Goal: Check status

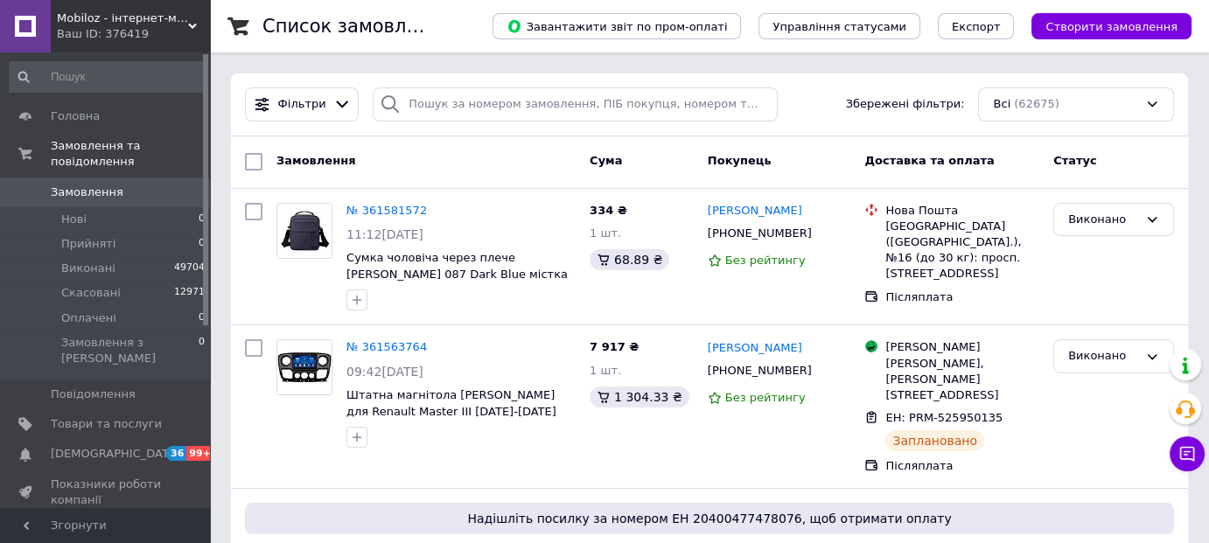
click at [71, 31] on div "Ваш ID: 376419" at bounding box center [133, 34] width 153 height 16
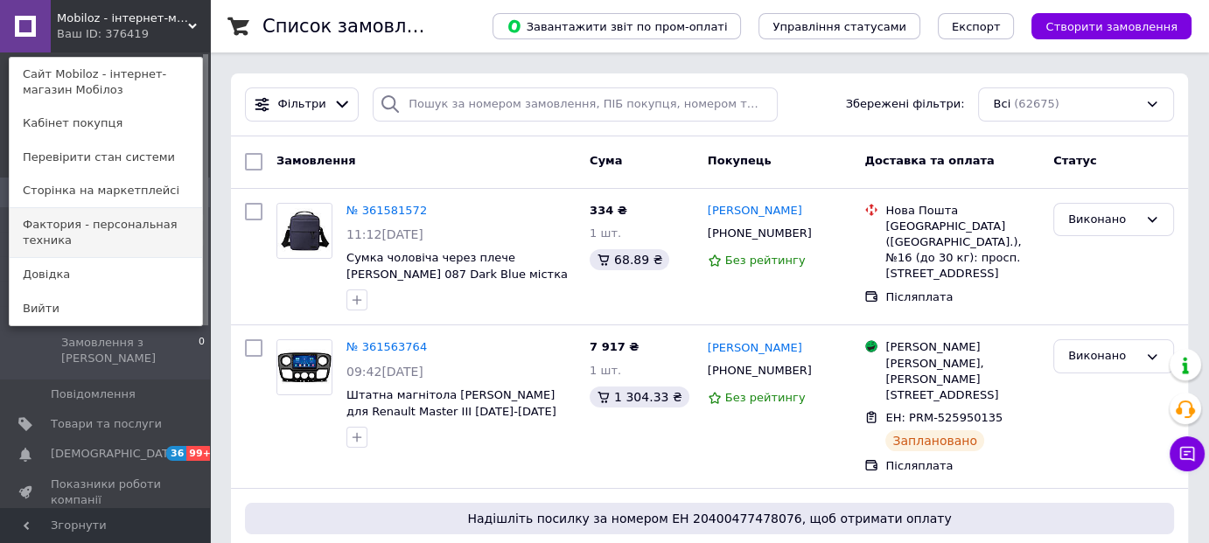
click at [67, 220] on link "Фактория - персональная техника" at bounding box center [106, 232] width 192 height 49
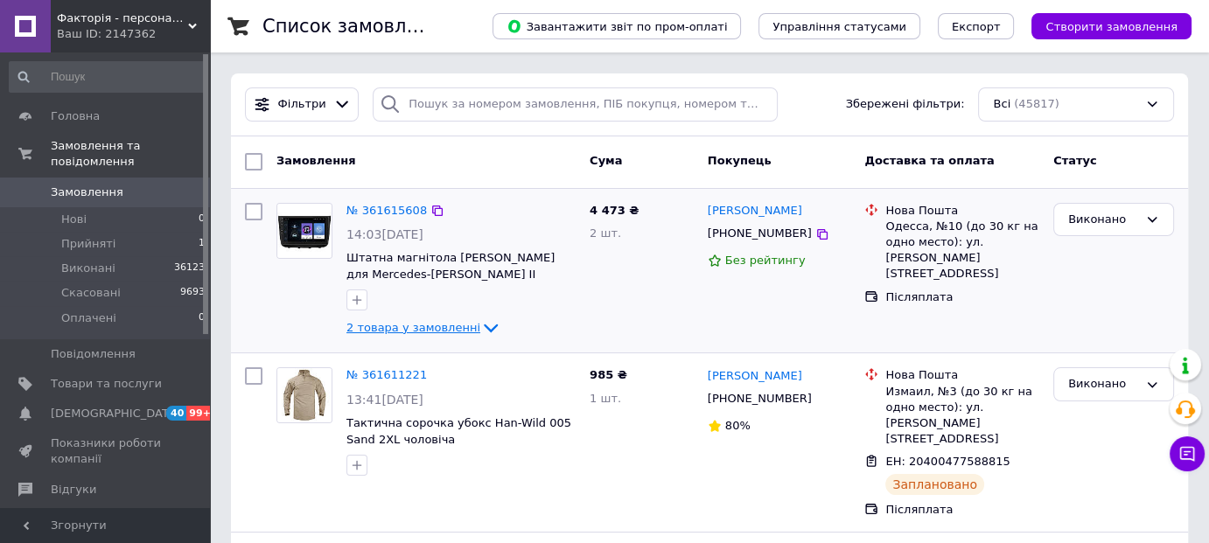
click at [409, 331] on span "2 товара у замовленні" at bounding box center [413, 327] width 134 height 13
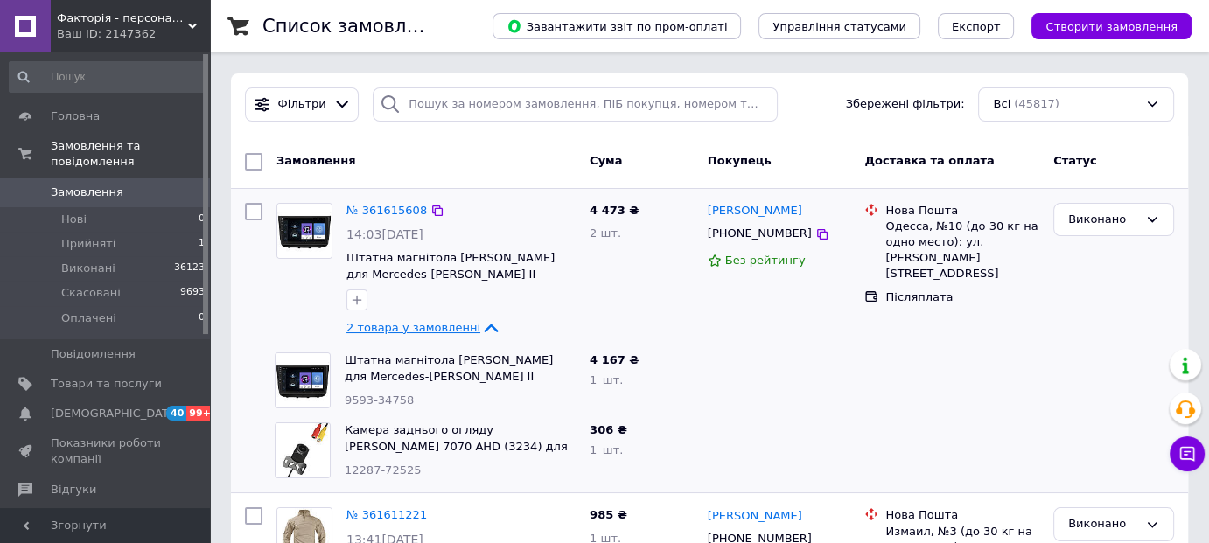
click at [409, 331] on span "2 товара у замовленні" at bounding box center [413, 327] width 134 height 13
